Goal: Transaction & Acquisition: Purchase product/service

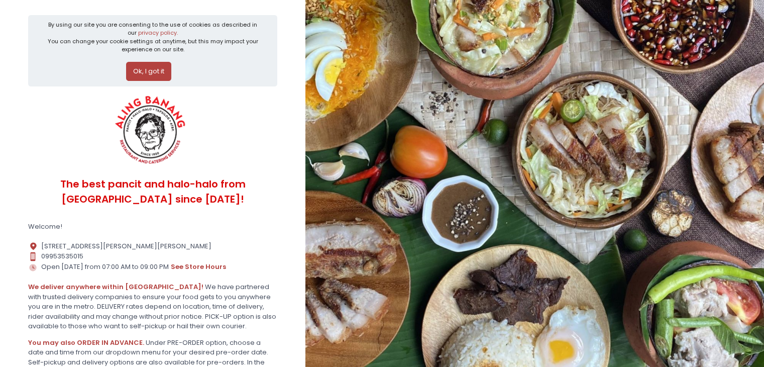
click at [148, 70] on button "Ok, I got it" at bounding box center [148, 71] width 45 height 19
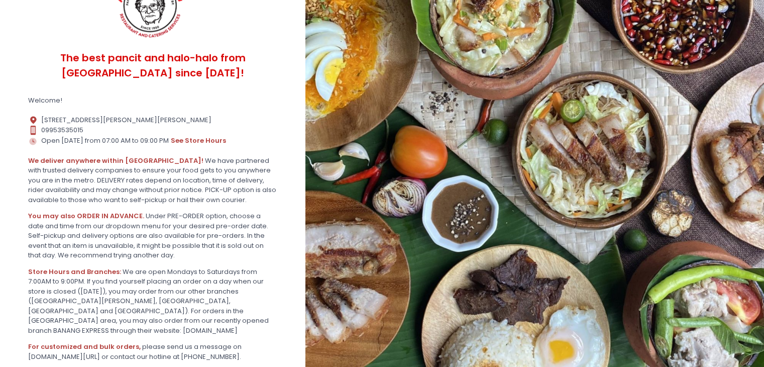
scroll to position [148, 0]
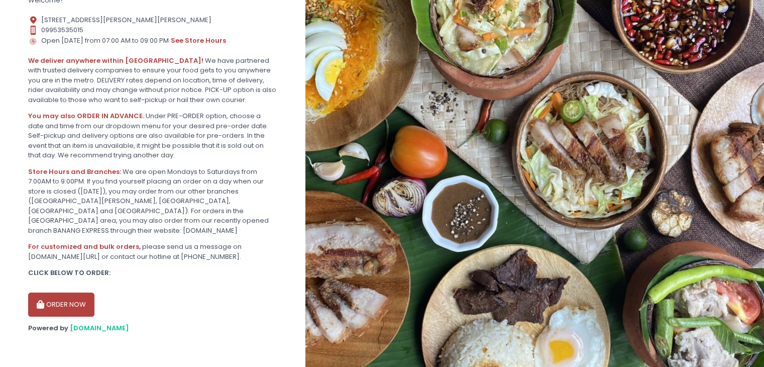
click at [64, 301] on button "ORDER NOW" at bounding box center [61, 304] width 66 height 24
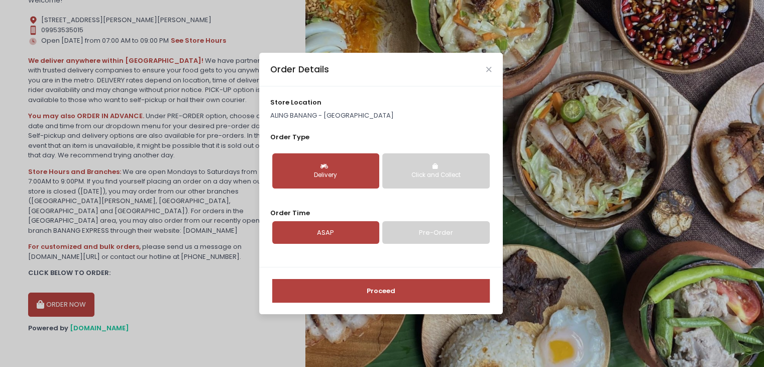
click at [411, 228] on link "Pre-Order" at bounding box center [435, 232] width 107 height 23
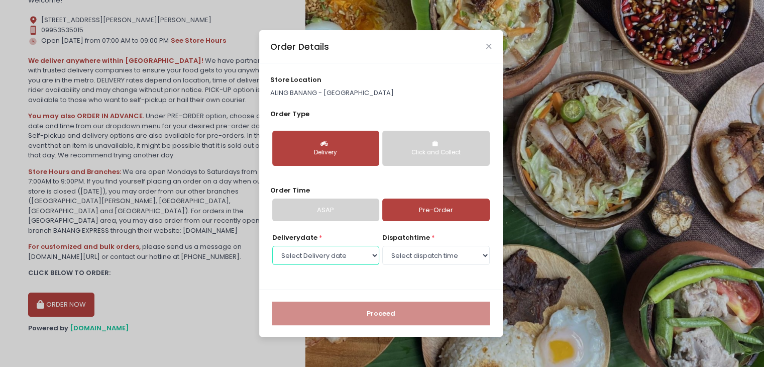
click at [360, 258] on select "Select Delivery date [DATE] [DATE] [DATE] [DATE] [DATE] [DATE] [DATE]" at bounding box center [325, 255] width 107 height 19
select select "[DATE]"
click at [272, 246] on select "Select Delivery date [DATE] [DATE] [DATE] [DATE] [DATE] [DATE] [DATE]" at bounding box center [325, 255] width 107 height 19
click at [439, 258] on select "Select dispatch time 07:00 AM - 07:30 AM 07:30 AM - 08:00 AM 08:00 AM - 08:30 A…" at bounding box center [435, 255] width 107 height 19
select select "12:30"
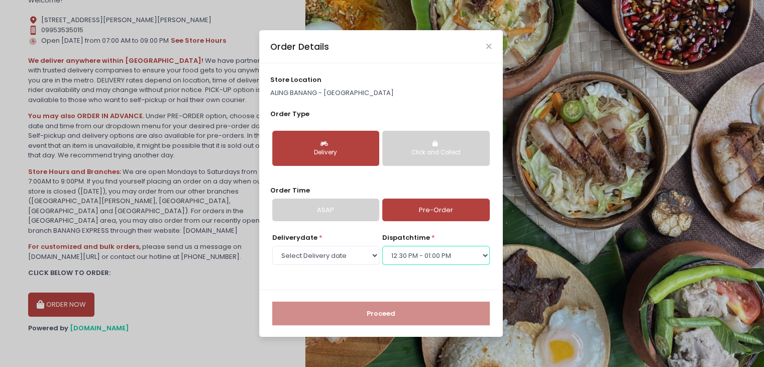
click at [382, 246] on select "Select dispatch time 07:00 AM - 07:30 AM 07:30 AM - 08:00 AM 08:00 AM - 08:30 A…" at bounding box center [435, 255] width 107 height 19
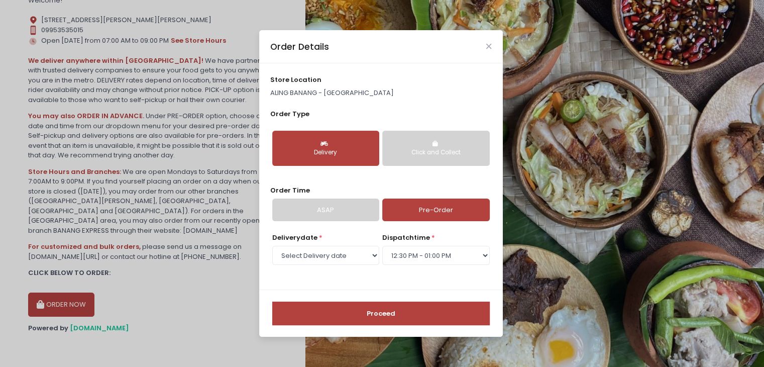
click at [367, 310] on button "Proceed" at bounding box center [381, 313] width 218 height 24
